Goal: Task Accomplishment & Management: Manage account settings

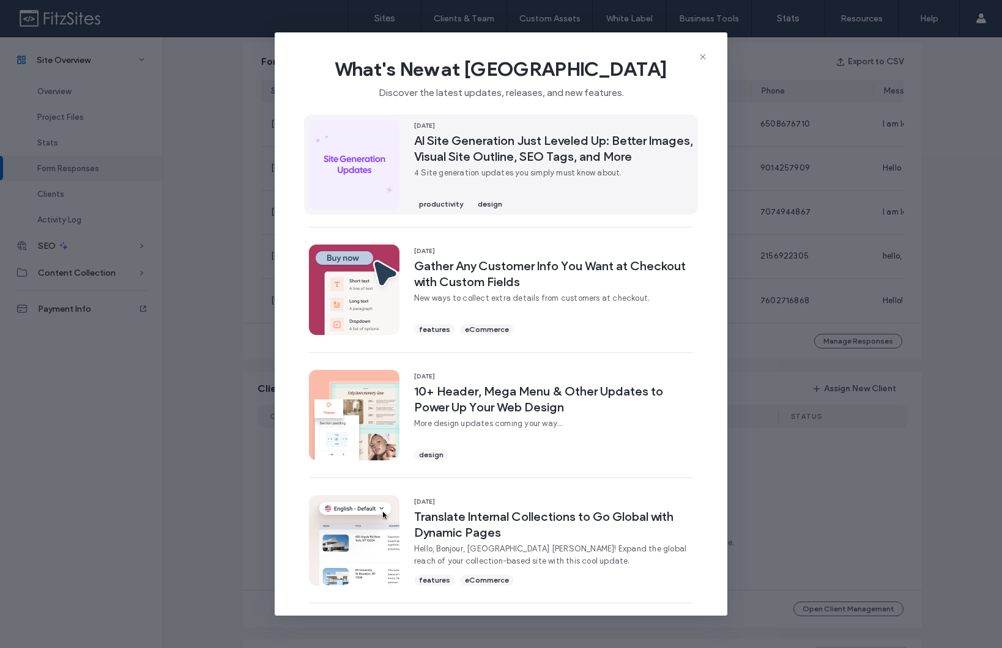
click at [349, 128] on img at bounding box center [354, 164] width 91 height 91
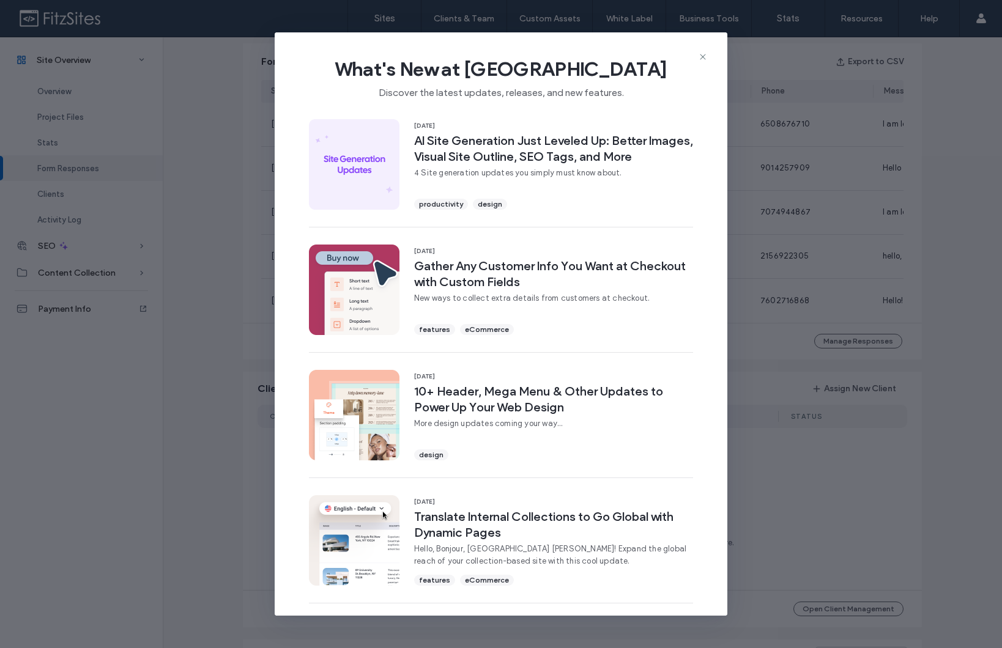
click at [209, 262] on div "What's New at Duda Discover the latest updates, releases, and new features. 15 …" at bounding box center [501, 324] width 1002 height 648
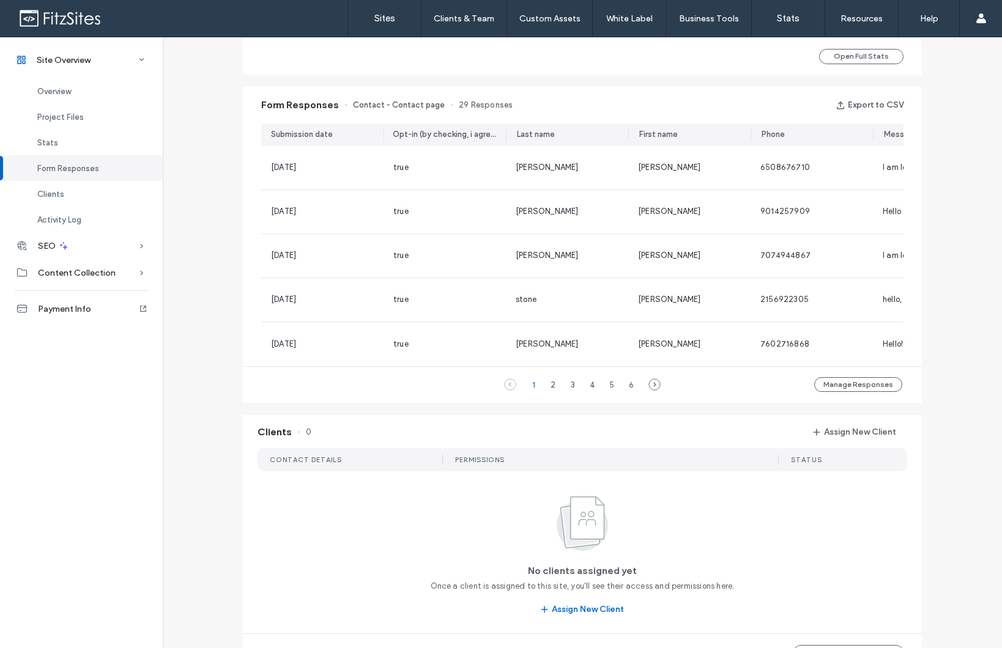
scroll to position [681, 0]
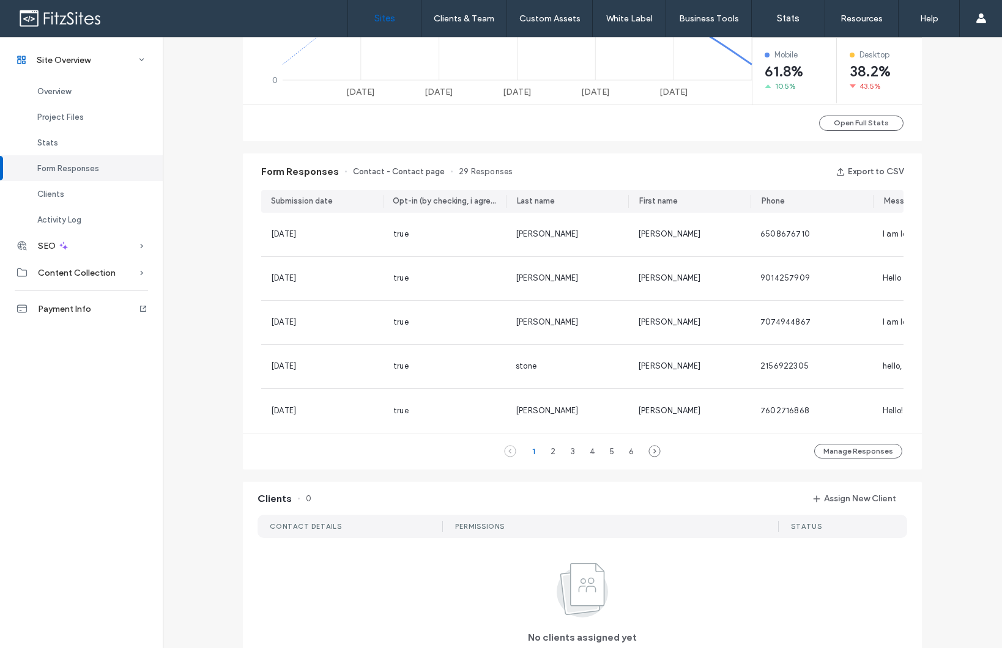
click at [388, 18] on label "Sites" at bounding box center [384, 18] width 21 height 11
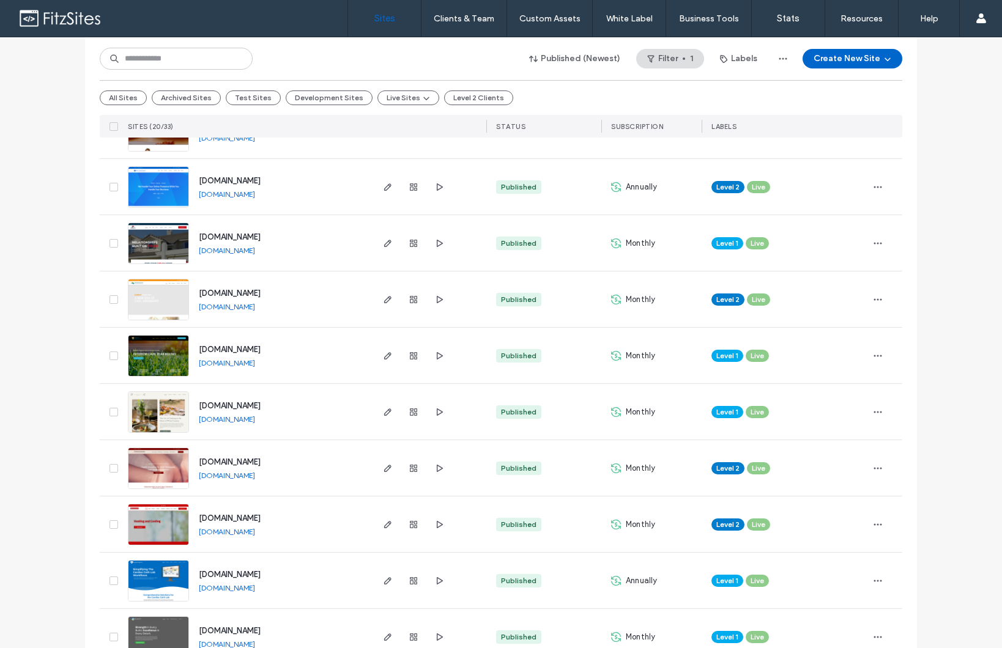
scroll to position [170, 0]
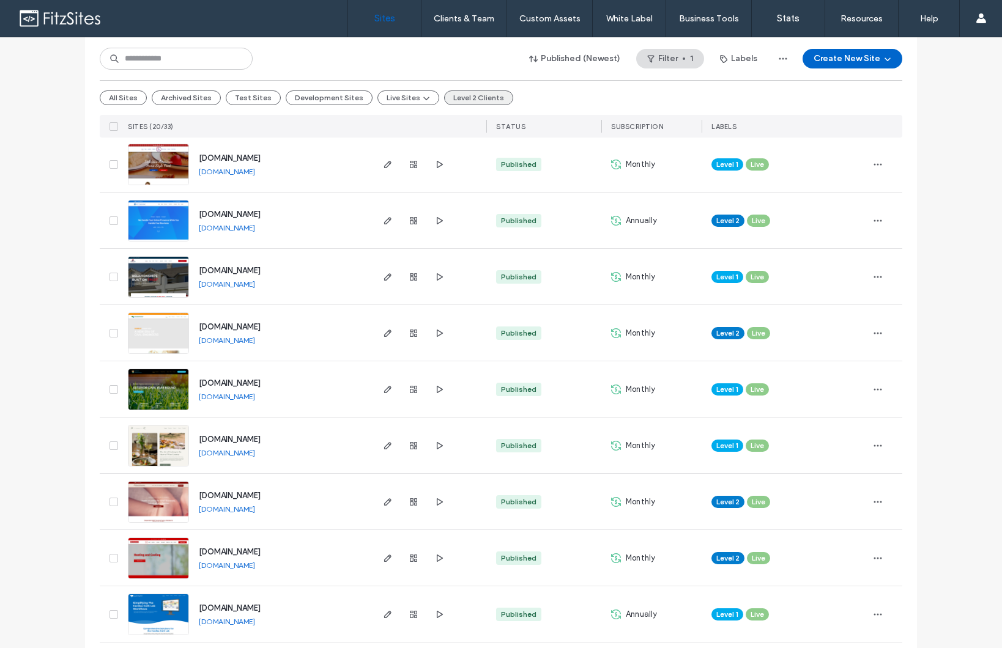
click at [453, 102] on button "Level 2 Clients" at bounding box center [478, 98] width 69 height 15
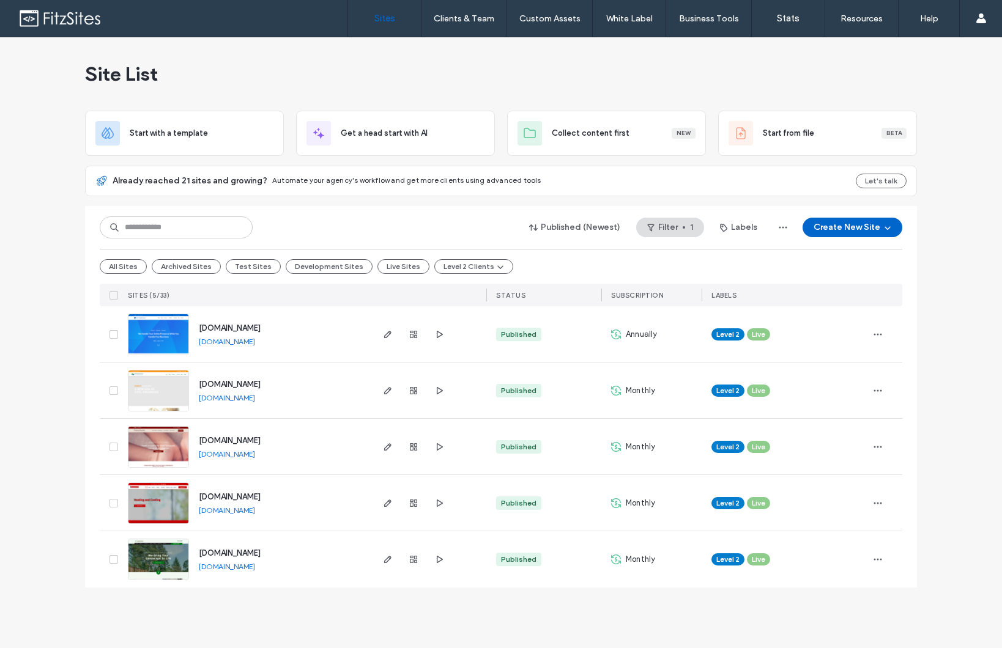
scroll to position [0, 0]
click at [411, 334] on use "button" at bounding box center [413, 334] width 7 height 7
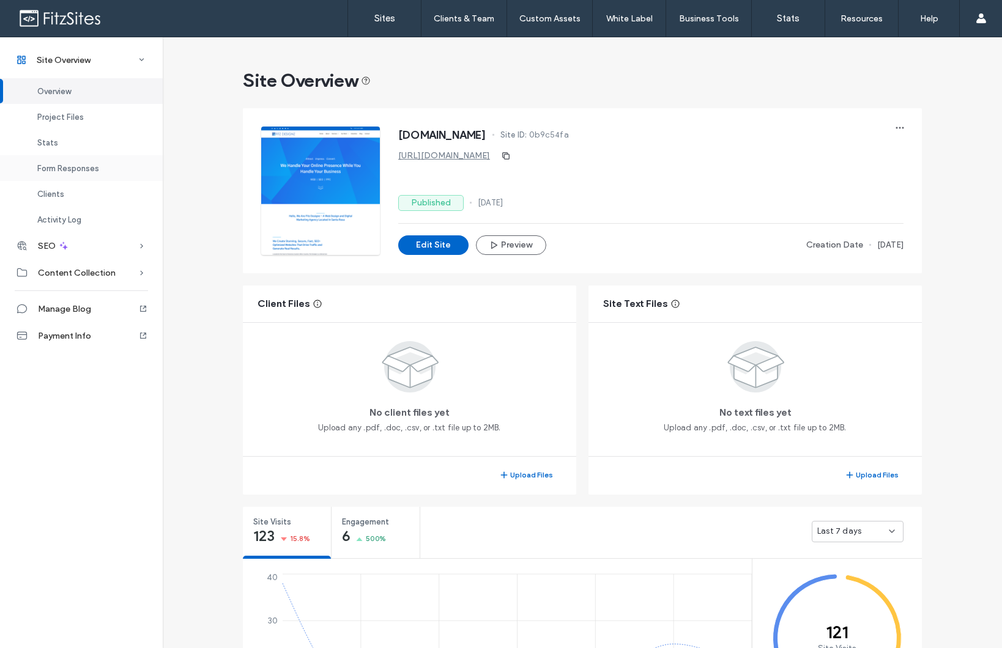
click at [103, 163] on div "Form Responses" at bounding box center [81, 168] width 163 height 26
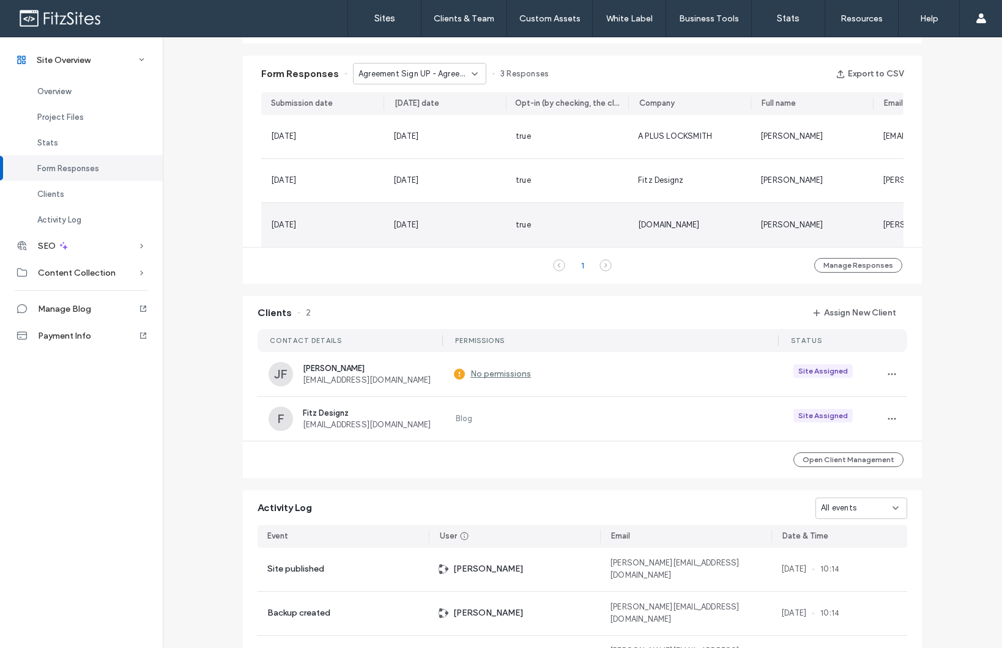
scroll to position [792, 0]
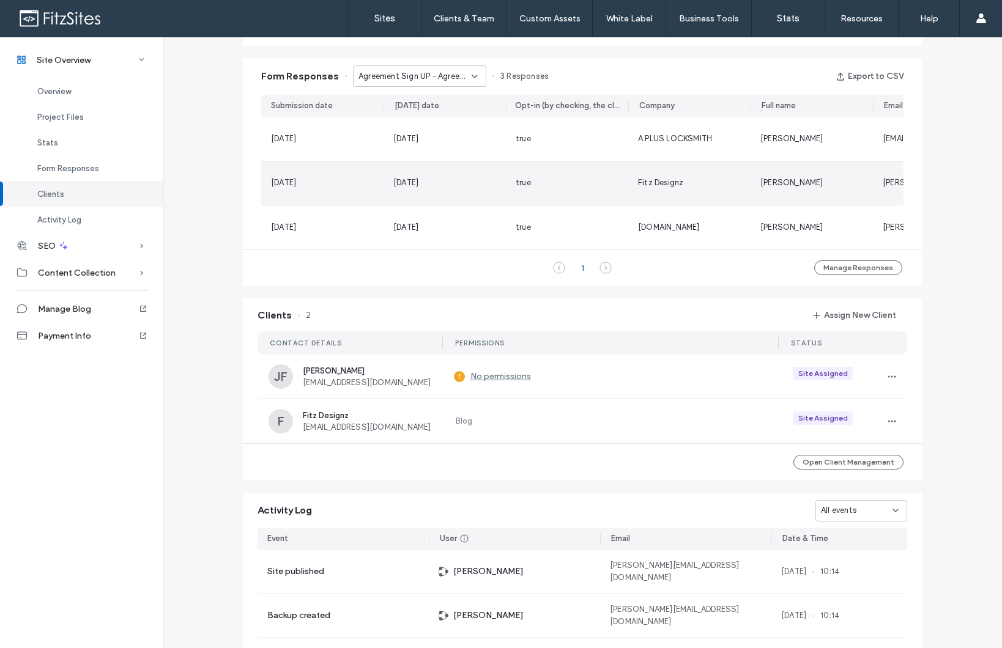
scroll to position [776, 0]
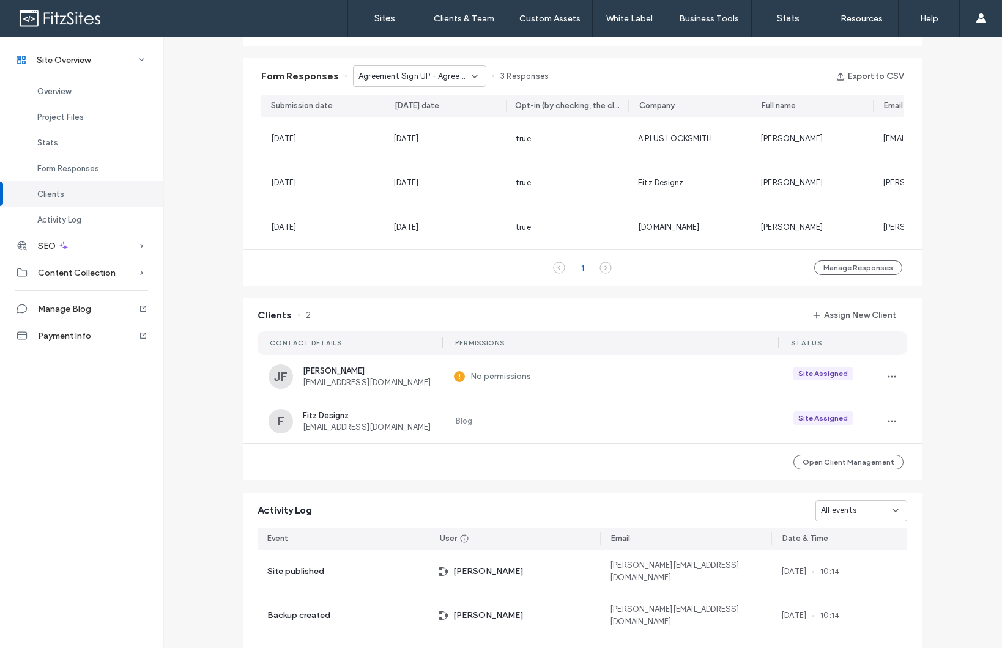
click at [415, 80] on span "Agreement Sign UP - Agreement page" at bounding box center [415, 76] width 113 height 12
click at [411, 144] on span "Contact Form - Contact page" at bounding box center [409, 141] width 114 height 12
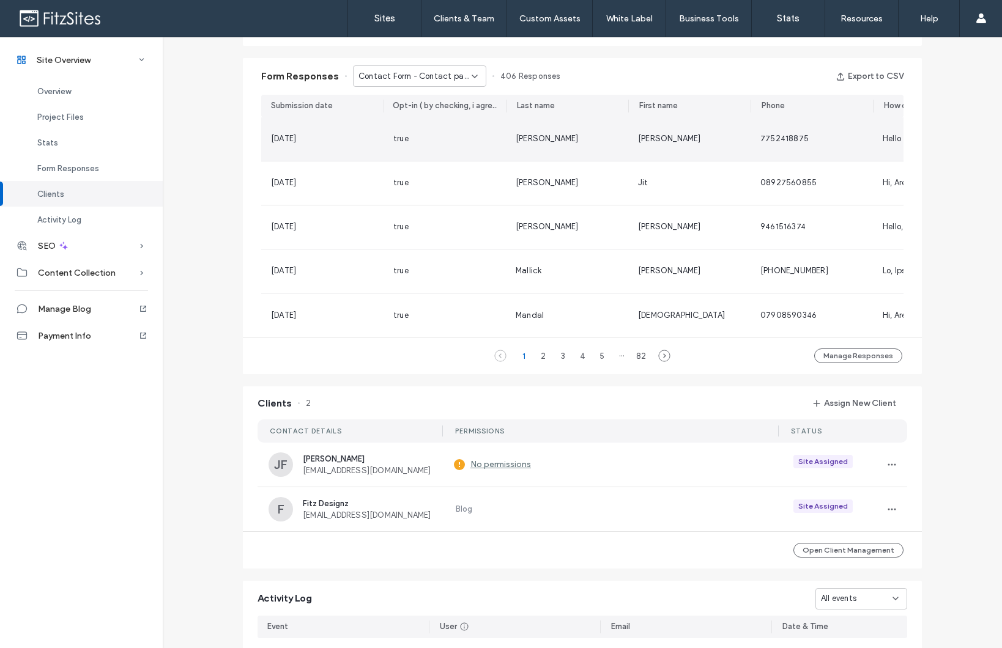
click at [545, 150] on div "George" at bounding box center [567, 138] width 122 height 43
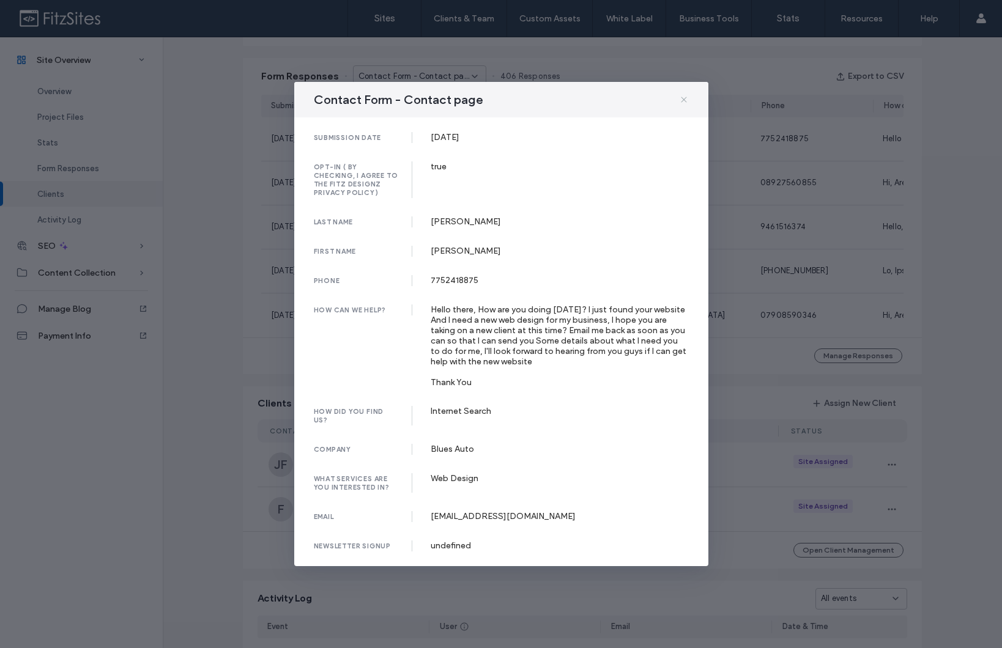
click at [684, 105] on icon at bounding box center [684, 100] width 10 height 10
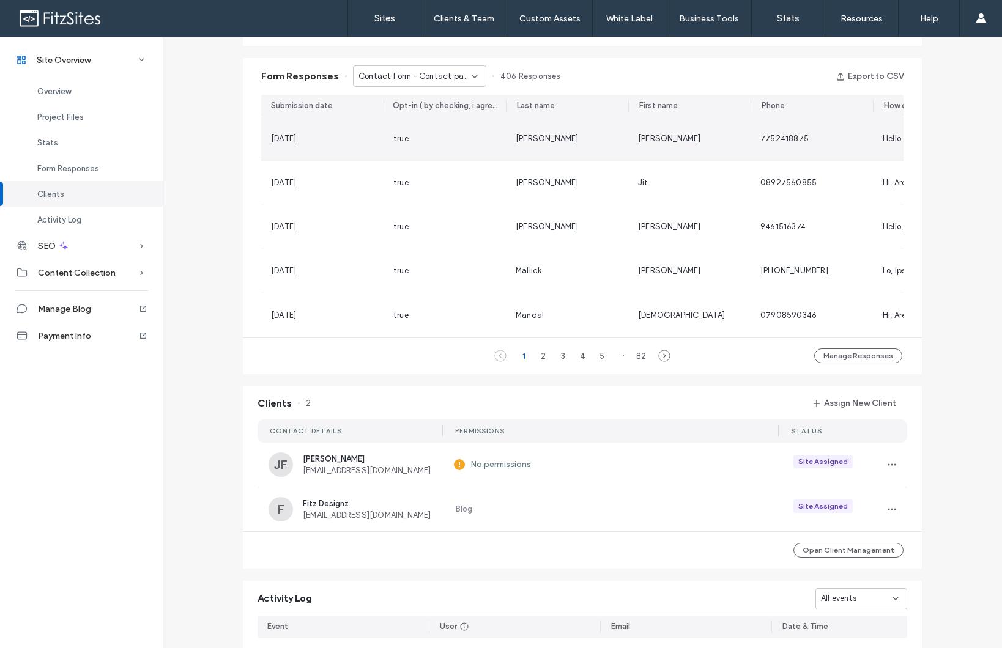
click at [678, 162] on div "Jit" at bounding box center [689, 183] width 122 height 43
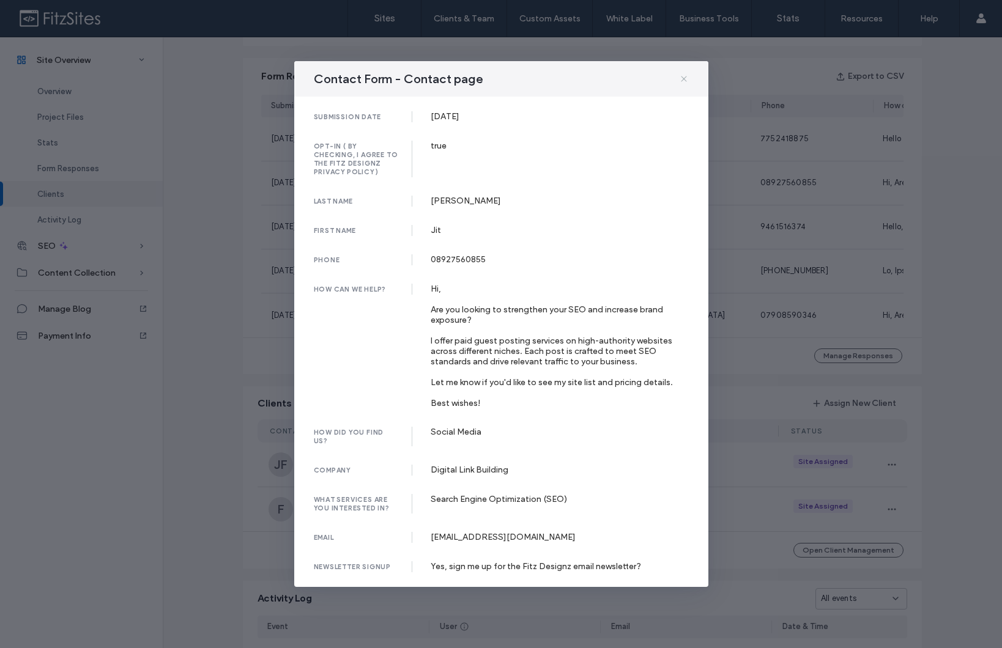
click at [685, 80] on icon at bounding box center [684, 79] width 10 height 10
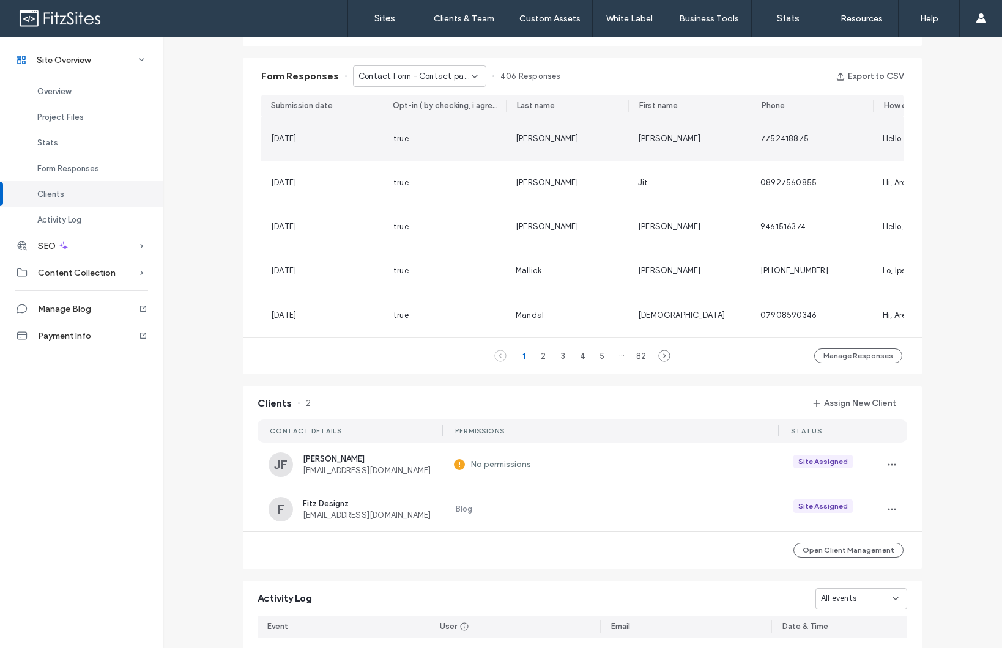
click at [686, 149] on div "Pendleton" at bounding box center [689, 138] width 122 height 43
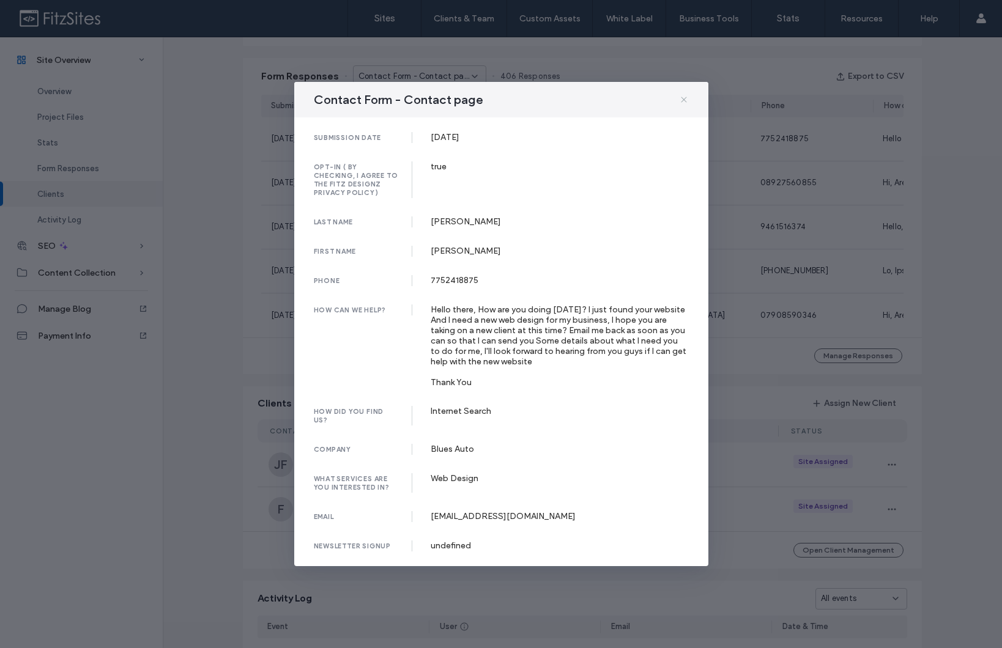
click at [683, 102] on use at bounding box center [684, 100] width 6 height 6
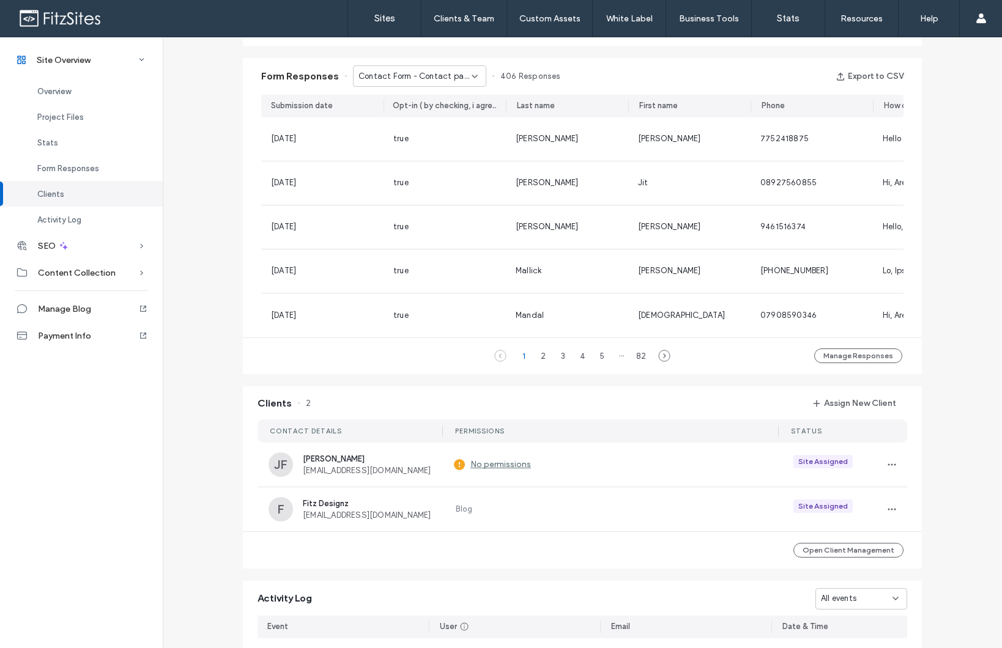
scroll to position [0, 704]
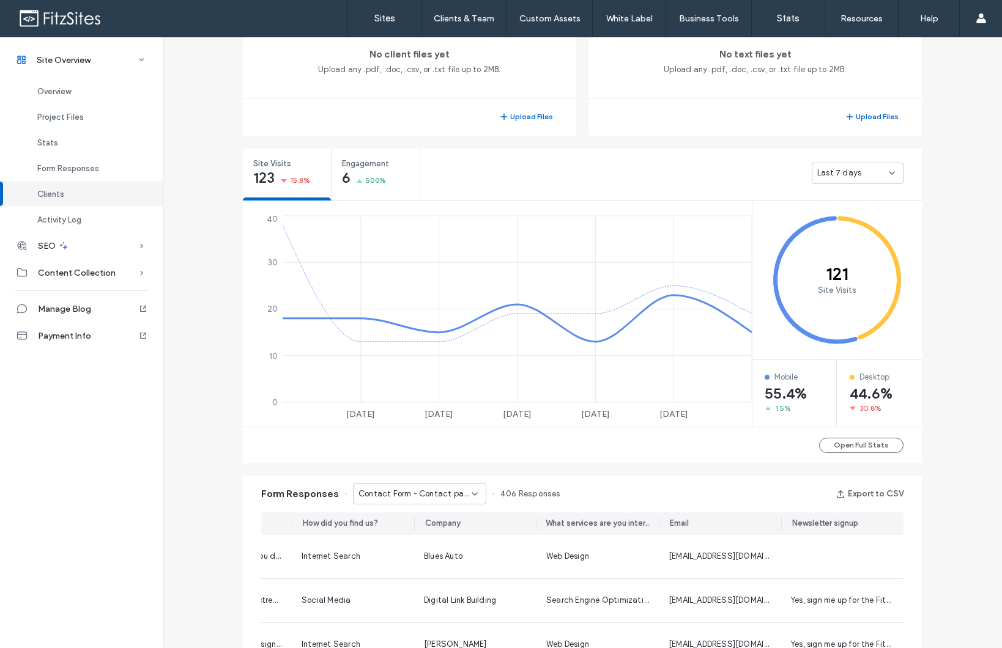
scroll to position [352, 0]
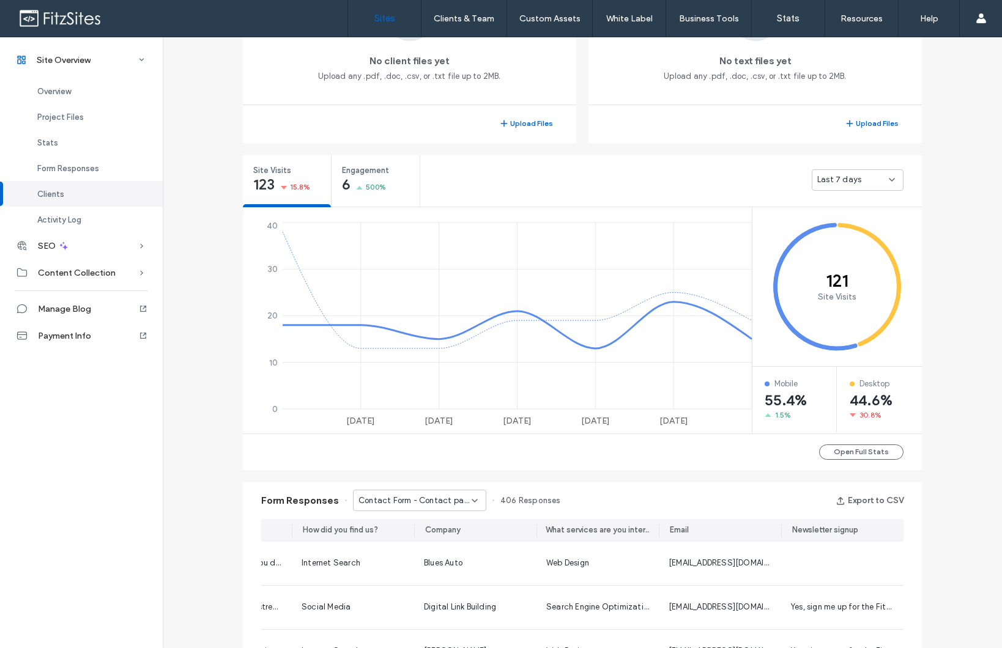
click at [398, 26] on link "Sites" at bounding box center [384, 18] width 73 height 37
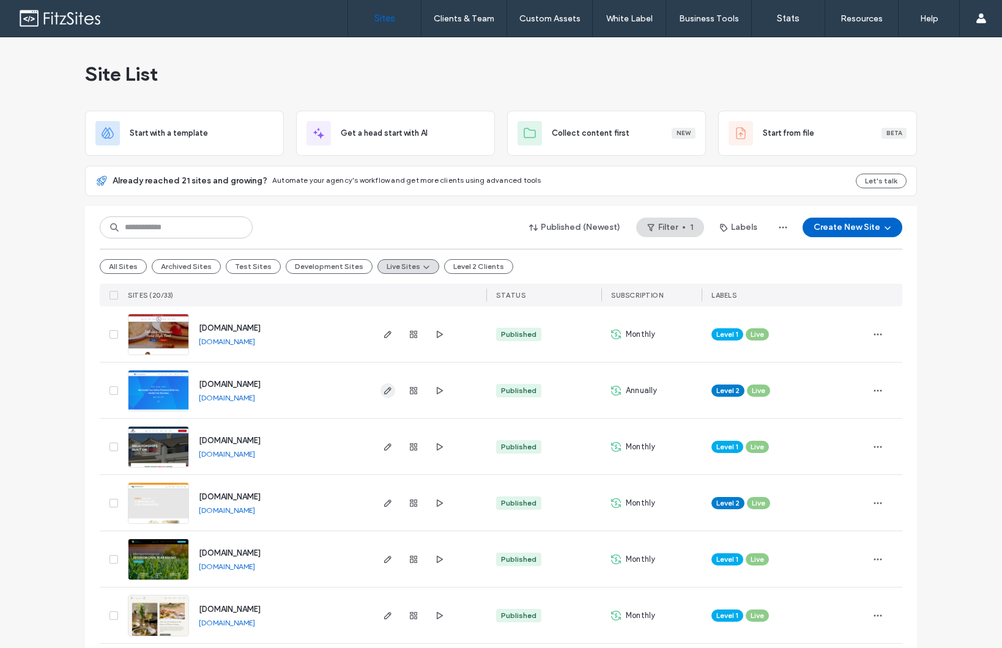
click at [385, 391] on use "button" at bounding box center [387, 390] width 7 height 7
